Goal: Find contact information: Find contact information

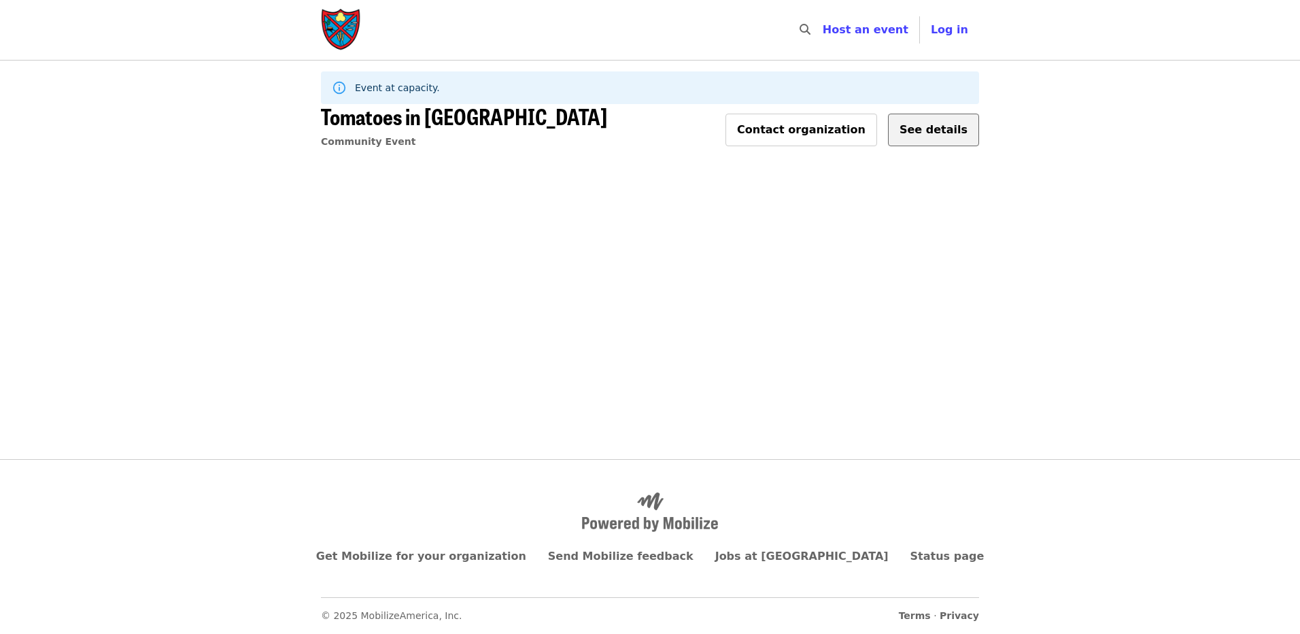
click at [928, 133] on span "See details" at bounding box center [934, 129] width 68 height 13
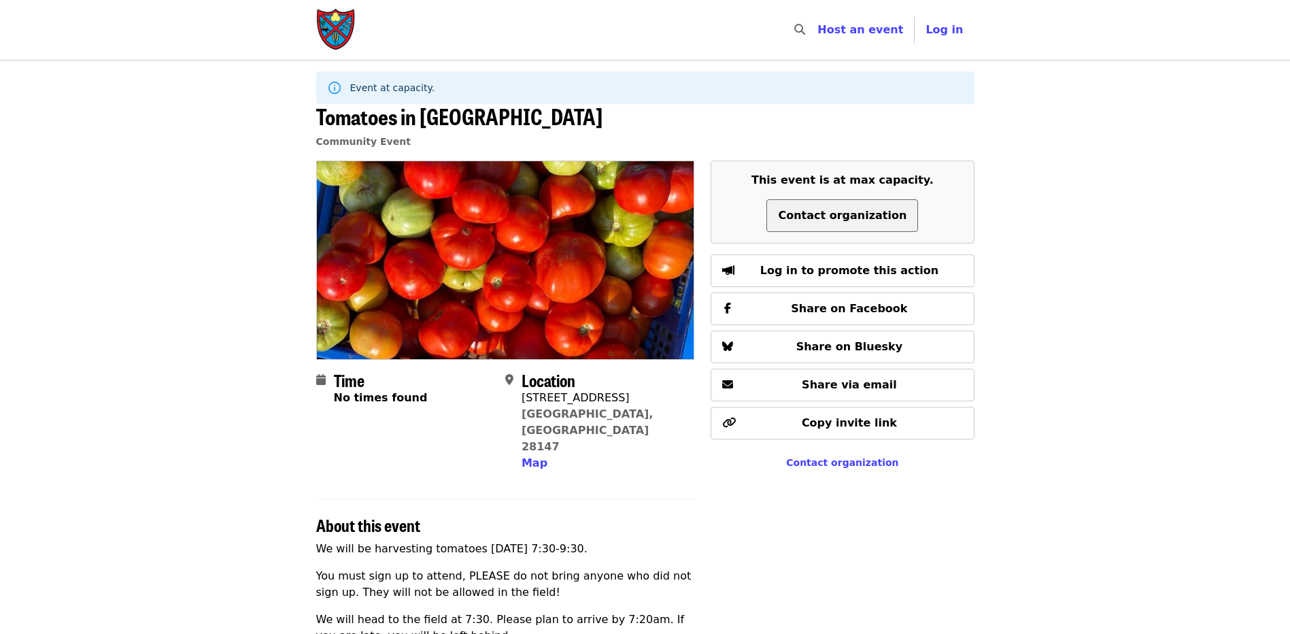
click at [825, 217] on span "Contact organization" at bounding box center [842, 215] width 129 height 13
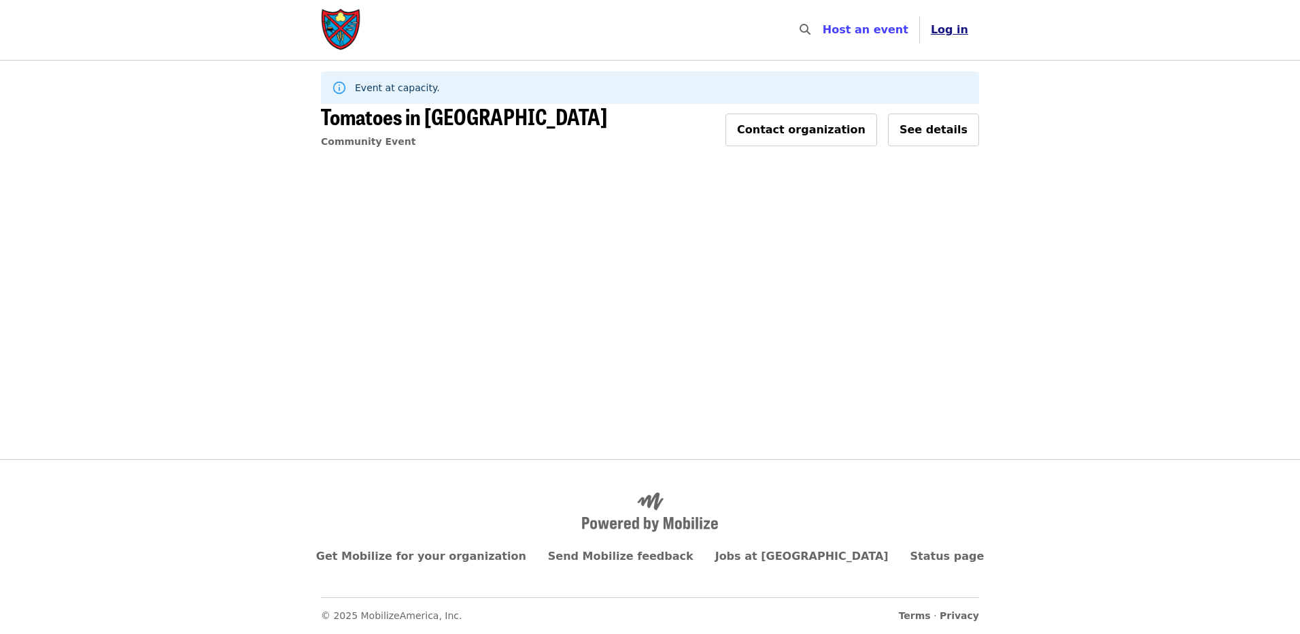
click at [955, 33] on span "Log in" at bounding box center [949, 29] width 37 height 13
